Goal: Information Seeking & Learning: Learn about a topic

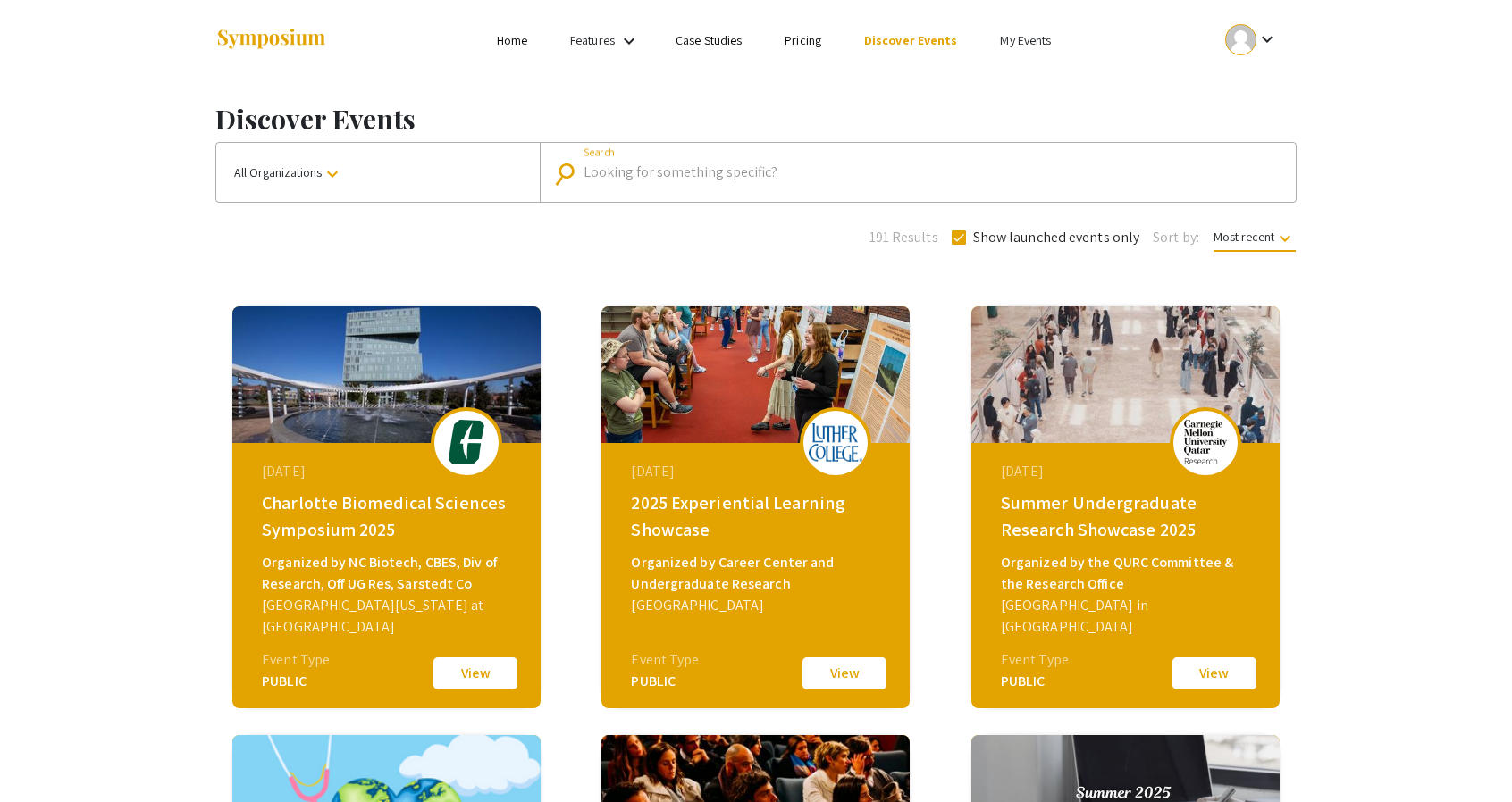
click at [802, 165] on input "Search" at bounding box center [927, 172] width 688 height 16
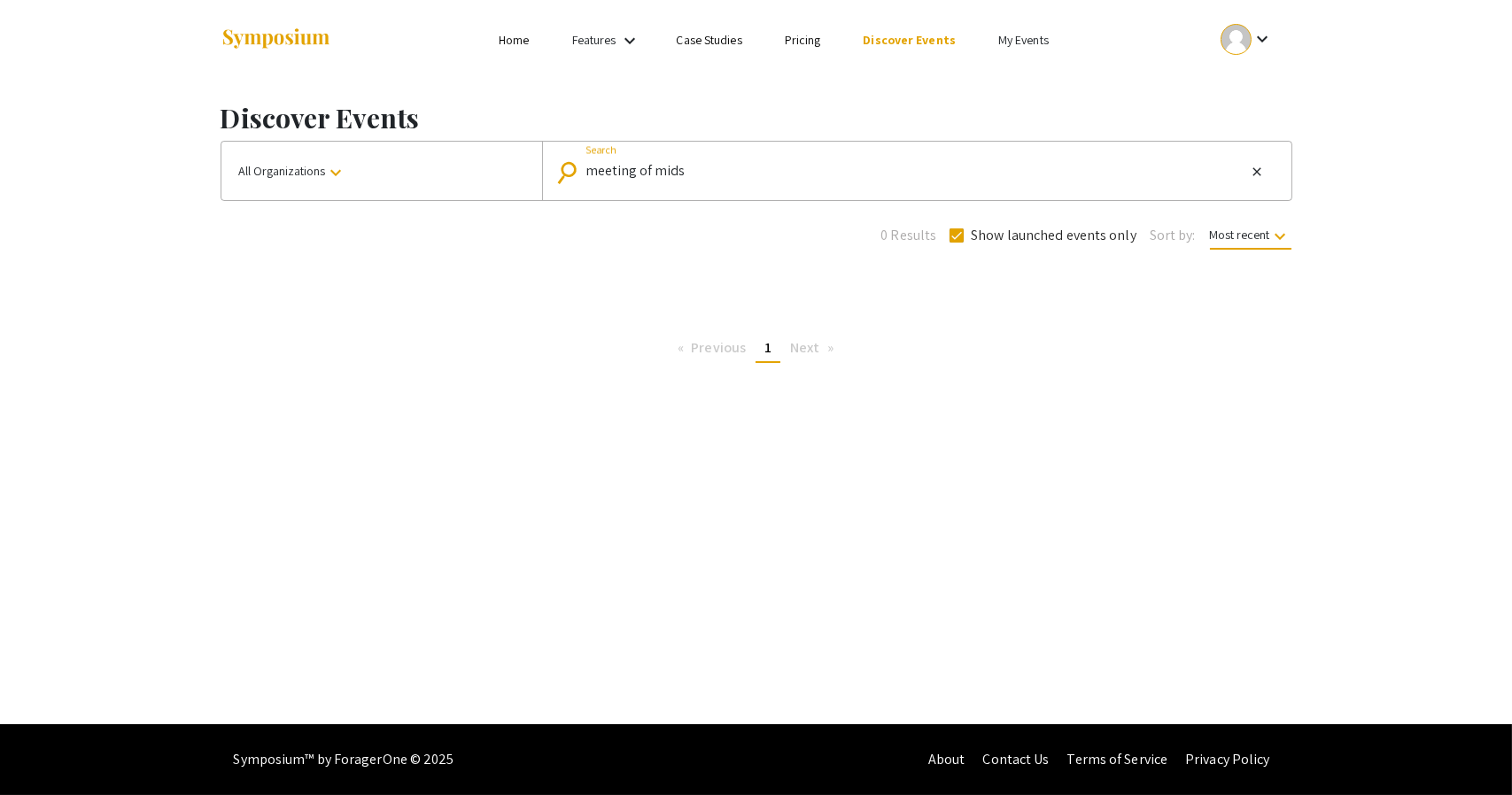
click at [667, 171] on input "meeting of mids" at bounding box center [916, 170] width 661 height 16
click at [706, 174] on input "meeting of minds" at bounding box center [916, 170] width 661 height 16
click at [641, 169] on input "meeting of minds" at bounding box center [916, 170] width 661 height 16
click at [641, 168] on input "meeting of minds" at bounding box center [916, 170] width 661 height 16
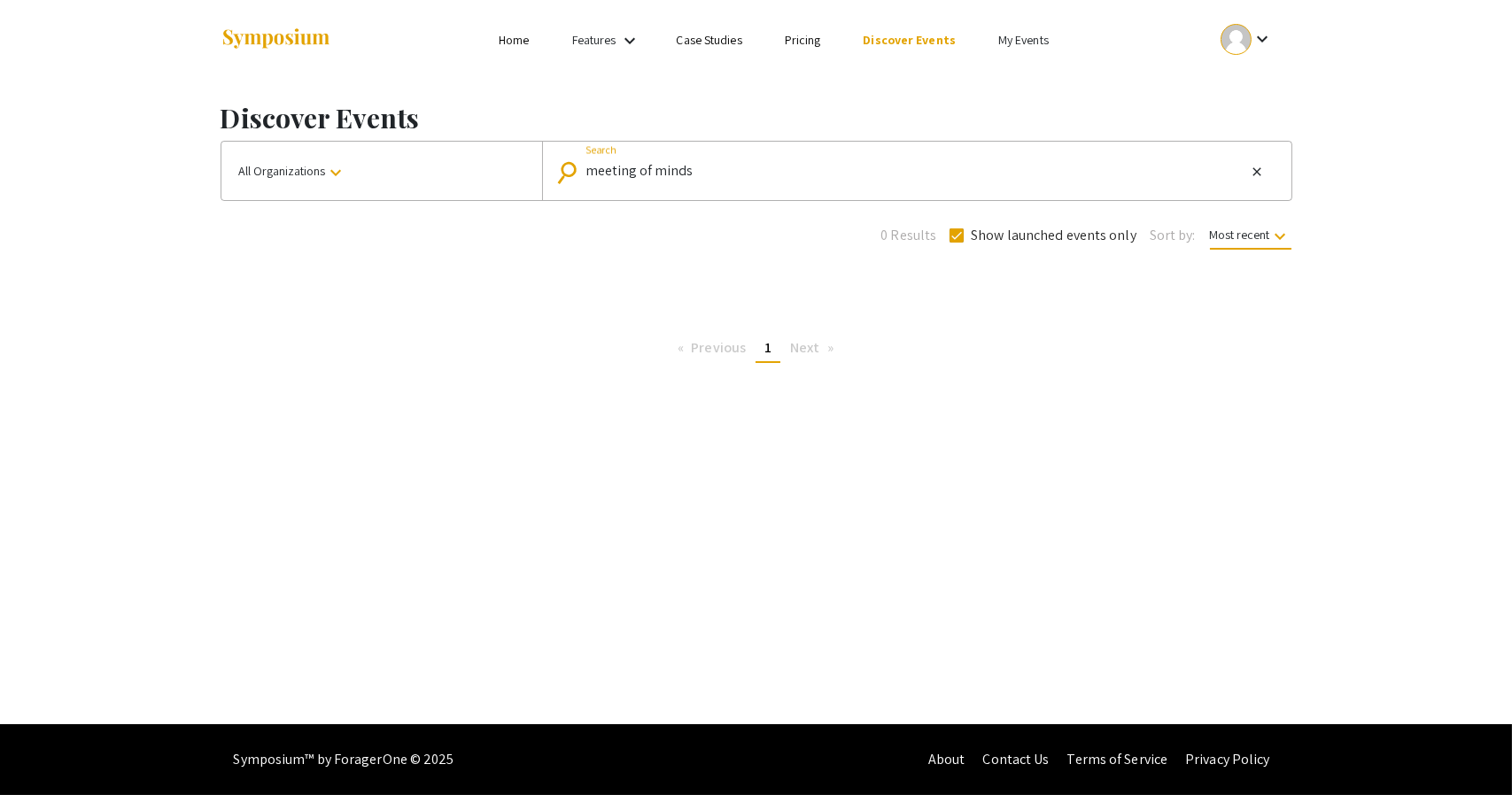
click at [712, 167] on input "meeting of minds" at bounding box center [916, 170] width 661 height 16
drag, startPoint x: 712, startPoint y: 167, endPoint x: 588, endPoint y: 169, distance: 124.0
click at [588, 169] on input "meeting of minds" at bounding box center [916, 170] width 661 height 16
type input "carnegie mellon"
click at [791, 175] on input "carnegie mellon" at bounding box center [916, 170] width 661 height 16
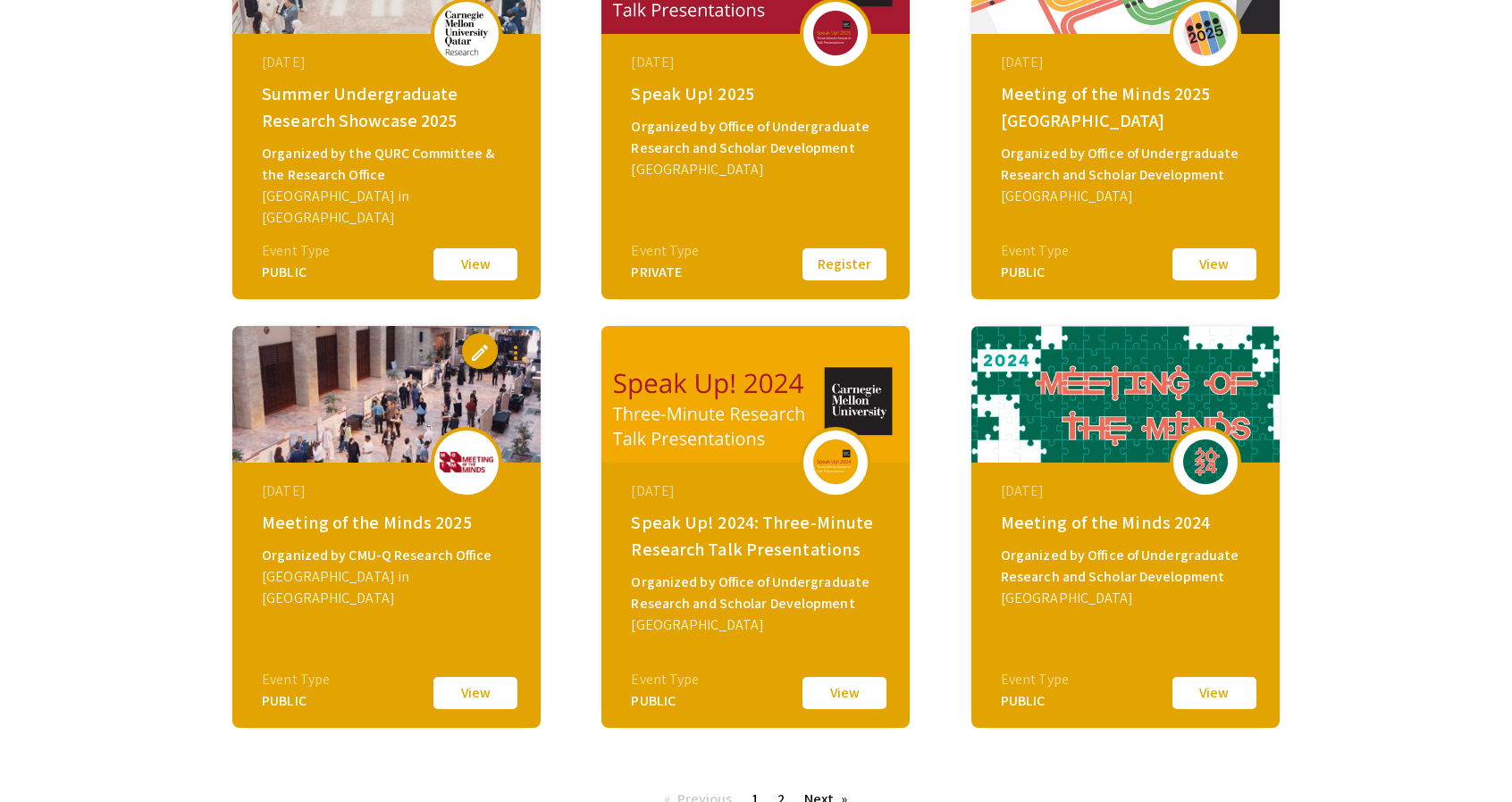
scroll to position [410, 0]
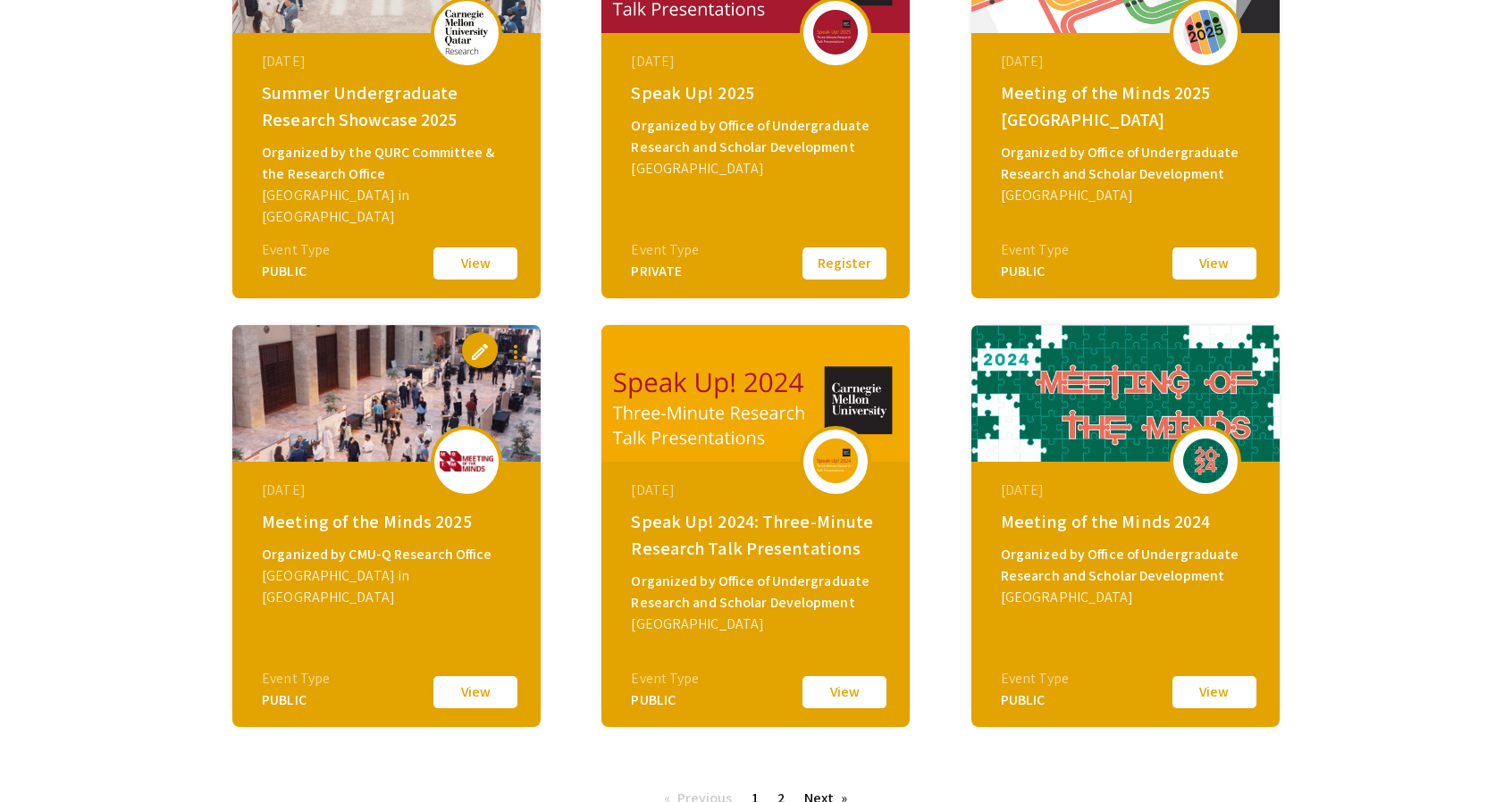
click at [490, 697] on button "View" at bounding box center [476, 691] width 90 height 37
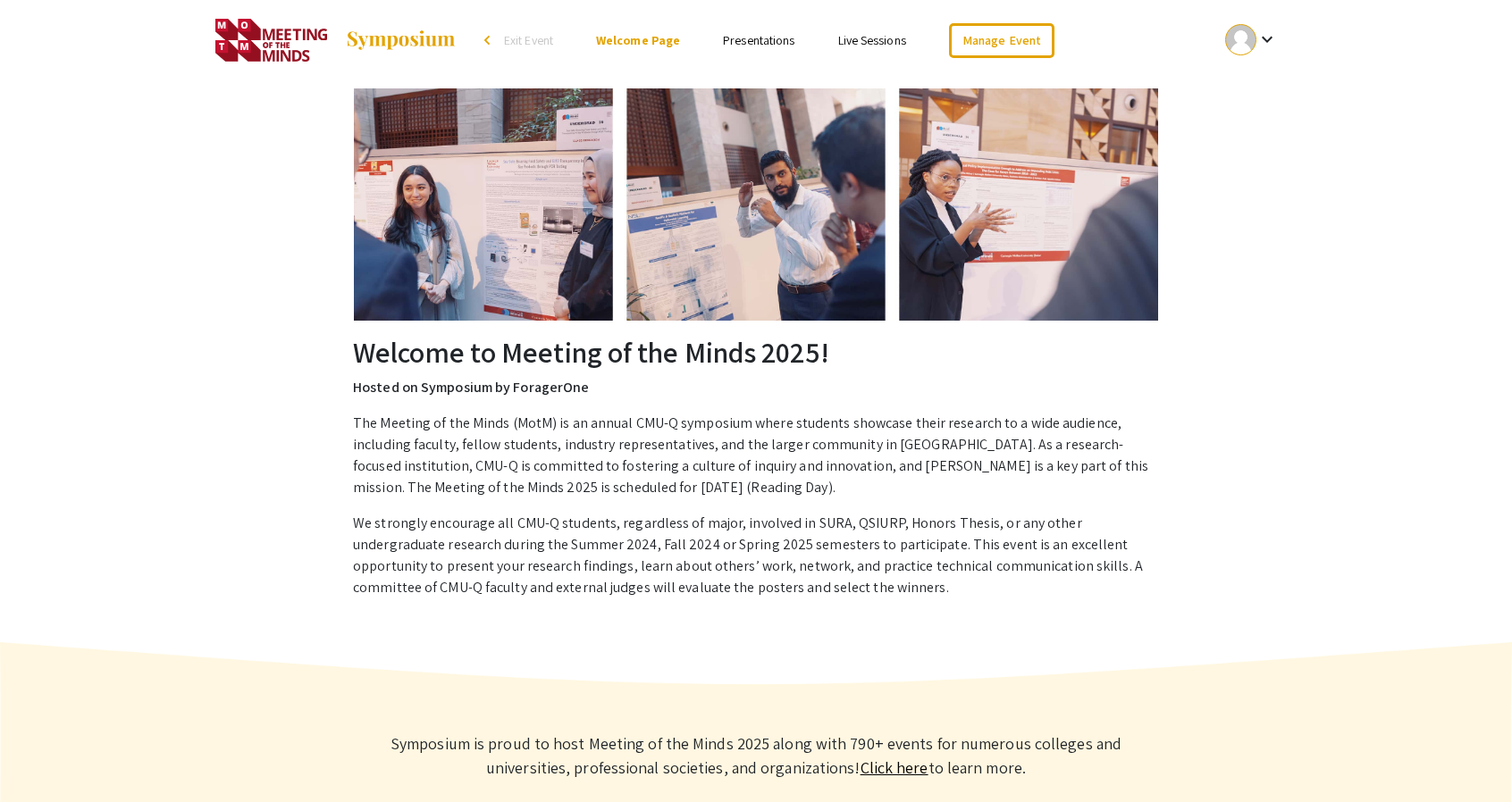
click at [742, 46] on link "Presentations" at bounding box center [758, 40] width 72 height 16
